Goal: Transaction & Acquisition: Purchase product/service

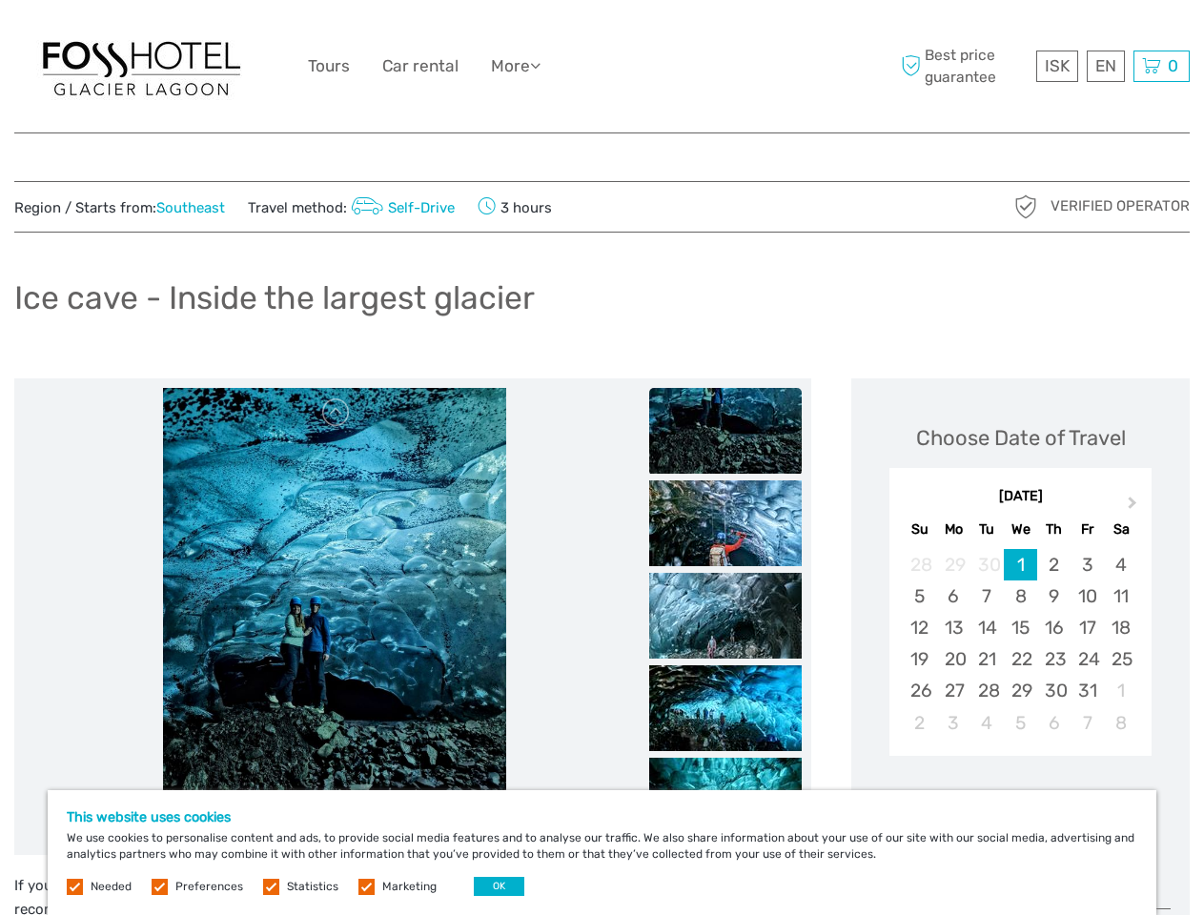
click at [601, 67] on div "ISK ISK € $ £ EN English Español Deutsch Tours Car rental More Travel Articles …" at bounding box center [602, 66] width 588 height 104
click at [517, 66] on link "More" at bounding box center [516, 66] width 50 height 28
click at [540, 65] on icon at bounding box center [535, 65] width 10 height 16
click at [1056, 66] on span "ISK" at bounding box center [1056, 65] width 25 height 19
click at [1104, 66] on div "EN English Español Deutsch" at bounding box center [1105, 66] width 38 height 31
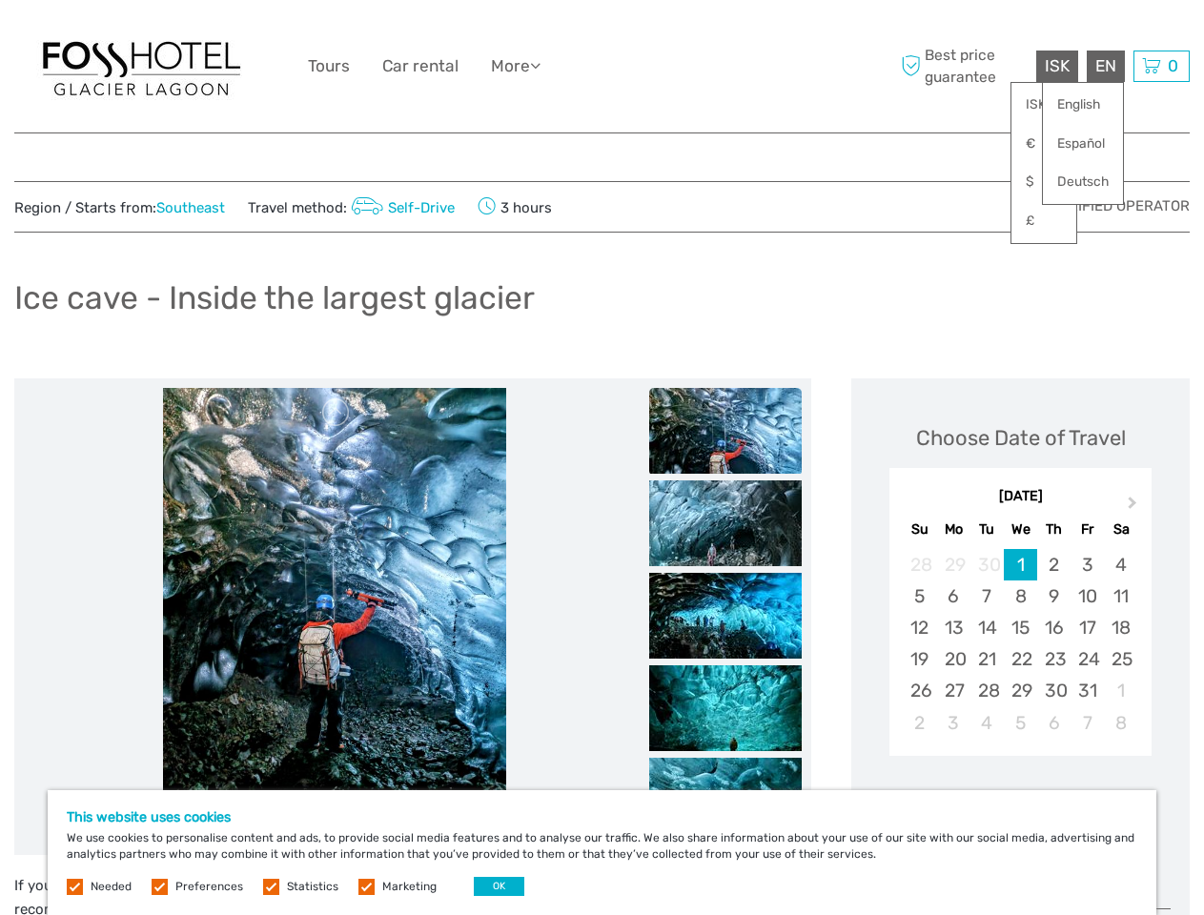
click at [1161, 66] on div "0 Items Total 0 ISK Checkout The shopping cart is empty." at bounding box center [1161, 66] width 56 height 31
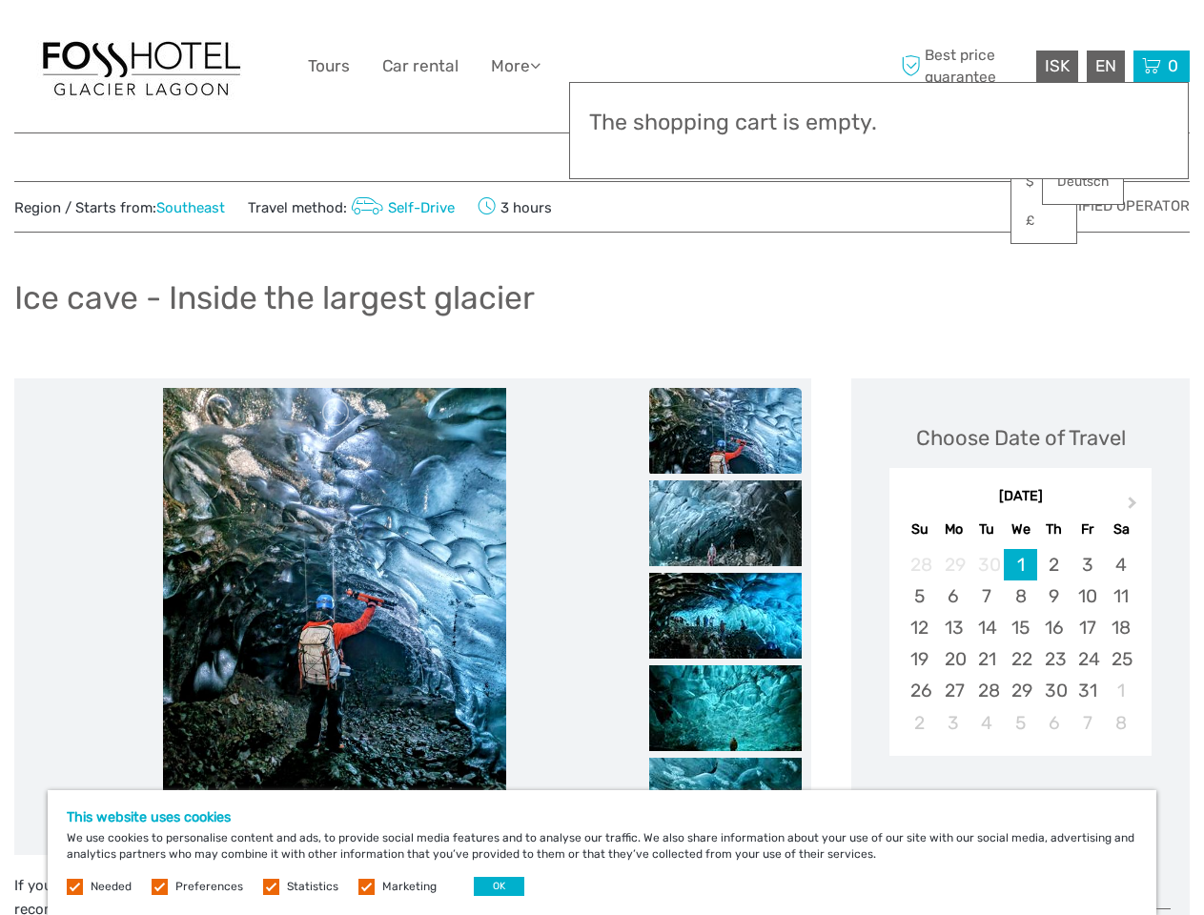
click at [334, 617] on img at bounding box center [334, 616] width 343 height 457
click at [336, 413] on link at bounding box center [336, 412] width 30 height 30
